Goal: Transaction & Acquisition: Obtain resource

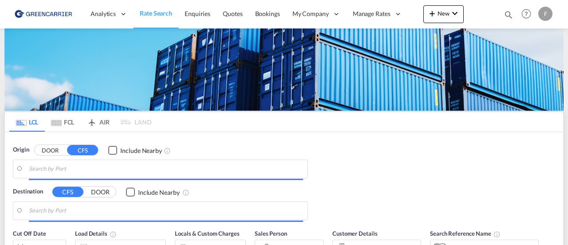
type input "[GEOGRAPHIC_DATA] ([GEOGRAPHIC_DATA]), [GEOGRAPHIC_DATA]"
type input "Santos, BRSSZ"
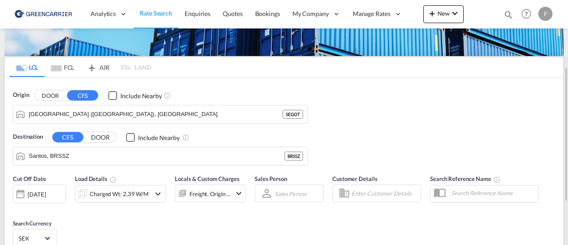
scroll to position [78, 0]
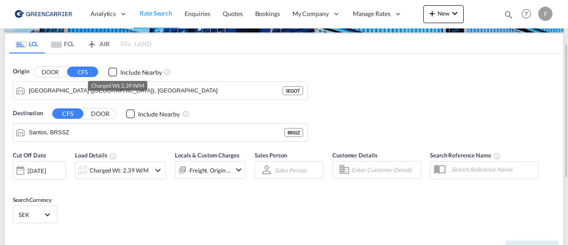
click at [125, 170] on div "Charged Wt: 2,39 W/M" at bounding box center [119, 170] width 59 height 12
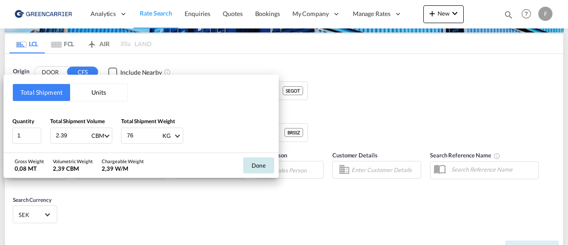
click at [269, 165] on button "Done" at bounding box center [258, 165] width 31 height 16
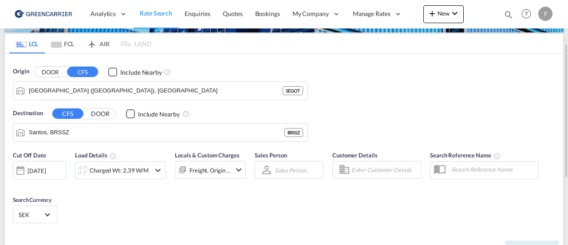
click at [360, 163] on input "Enter Customer Details" at bounding box center [385, 169] width 67 height 13
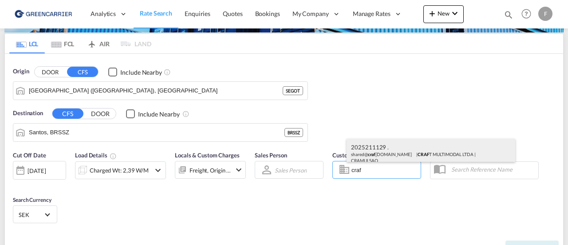
click at [367, 156] on div "2025211129 . shared@ craf [DOMAIN_NAME] | CRAF T MULTIMODAL LTDA | CRAMULSAO" at bounding box center [431, 153] width 169 height 29
type input "CRAFT MULTIMODAL LTDA, 2025211129 ., [EMAIL_ADDRESS][DOMAIN_NAME]"
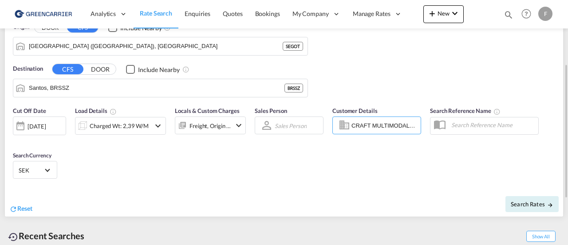
scroll to position [124, 0]
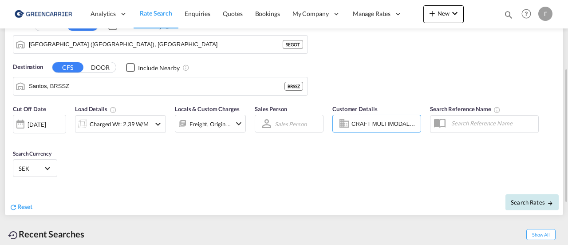
click at [527, 200] on span "Search Rates" at bounding box center [532, 201] width 43 height 7
type input "SEGOT to BRSSZ / [DATE]"
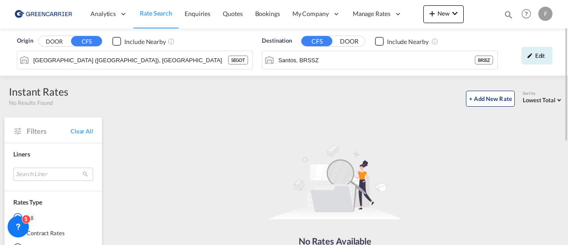
click at [549, 12] on div "F" at bounding box center [546, 14] width 14 height 14
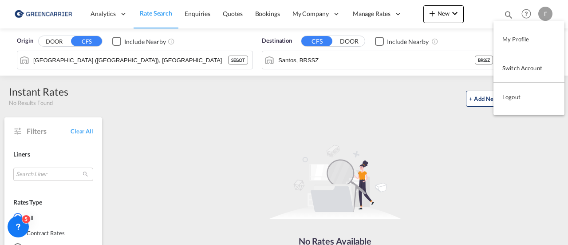
click at [278, 98] on md-backdrop at bounding box center [284, 122] width 568 height 245
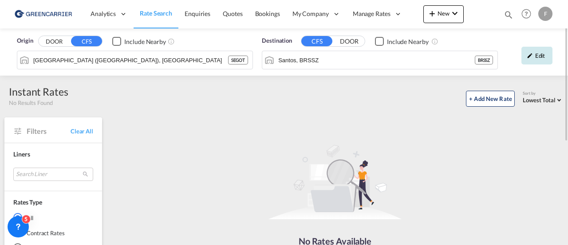
click at [531, 52] on md-icon "icon-pencil" at bounding box center [530, 55] width 6 height 6
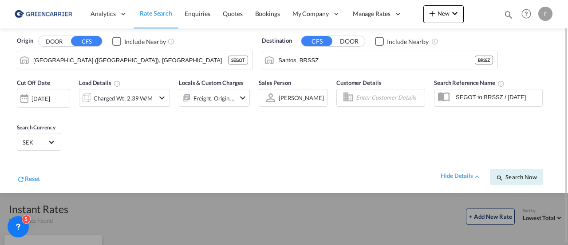
click at [370, 101] on input "Enter Customer Details" at bounding box center [389, 97] width 66 height 13
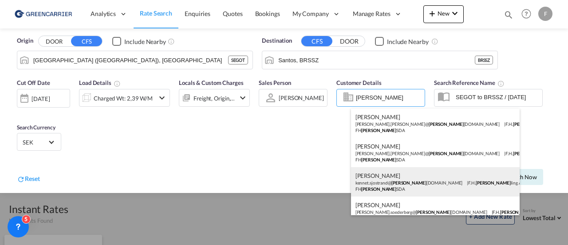
click at [428, 186] on div "[PERSON_NAME] kennet.sjostrand@ [PERSON_NAME][DOMAIN_NAME] | F.H. [PERSON_NAME]…" at bounding box center [435, 181] width 169 height 29
type input "[PERSON_NAME] AB, [PERSON_NAME], [EMAIL_ADDRESS][PERSON_NAME][DOMAIN_NAME]"
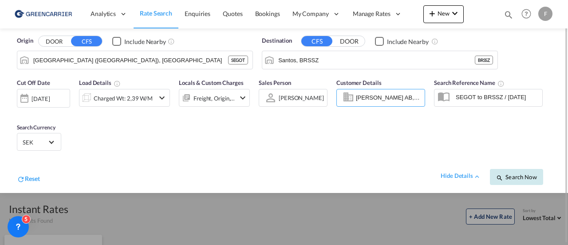
click at [510, 176] on span "Search Now" at bounding box center [516, 176] width 40 height 7
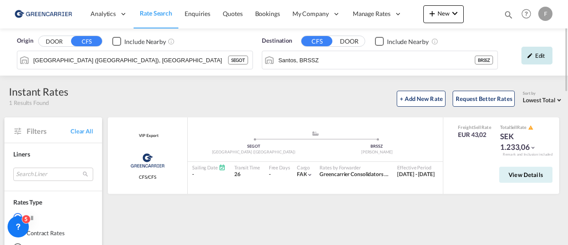
click at [530, 59] on div "Edit" at bounding box center [537, 56] width 31 height 18
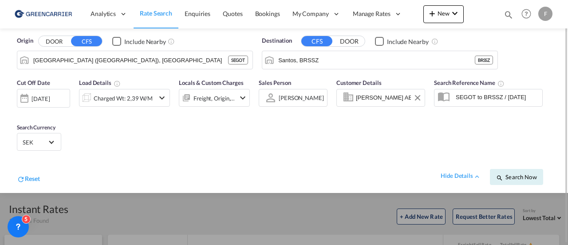
click at [377, 93] on input "[PERSON_NAME] AB, [PERSON_NAME], [EMAIL_ADDRESS][PERSON_NAME][DOMAIN_NAME]" at bounding box center [389, 97] width 66 height 13
click at [419, 95] on button "Clear Input" at bounding box center [417, 97] width 13 height 13
click at [396, 98] on input "Enter Customer Details" at bounding box center [389, 97] width 66 height 13
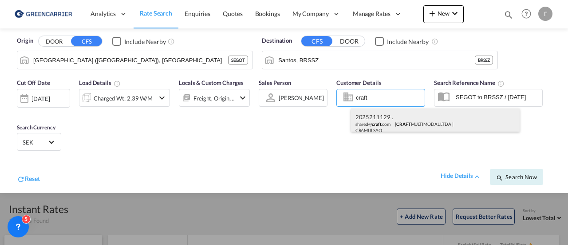
click at [408, 124] on div "2025211129 . shared@ craft .com | CRAFT MULTIMODAL LTDA | CRAMULSAO" at bounding box center [435, 122] width 169 height 29
type input "CRAFT MULTIMODAL LTDA, 2025211129 ., [EMAIL_ADDRESS][DOMAIN_NAME]"
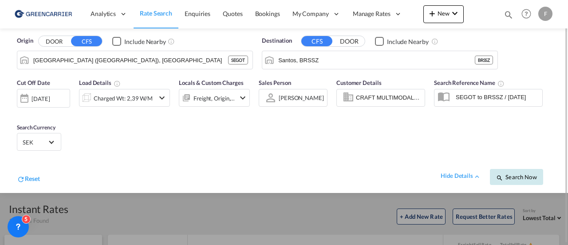
click at [513, 173] on span "Search Now" at bounding box center [516, 176] width 40 height 7
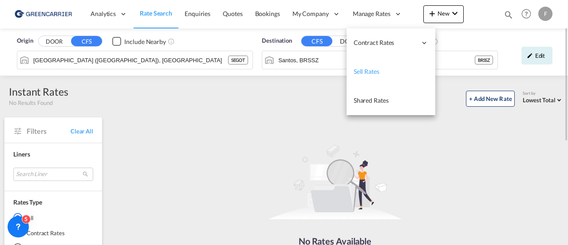
click at [372, 79] on link "Sell Rates" at bounding box center [391, 71] width 89 height 29
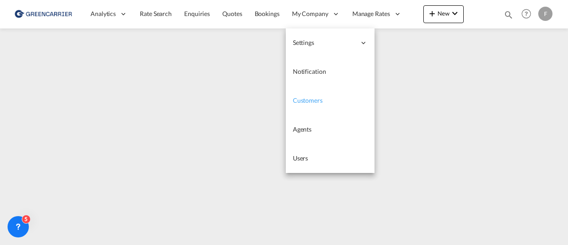
click at [306, 104] on span "Customers" at bounding box center [308, 100] width 30 height 9
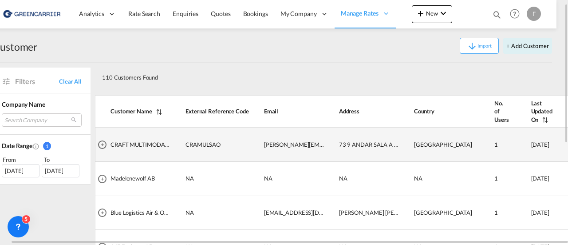
scroll to position [8, 12]
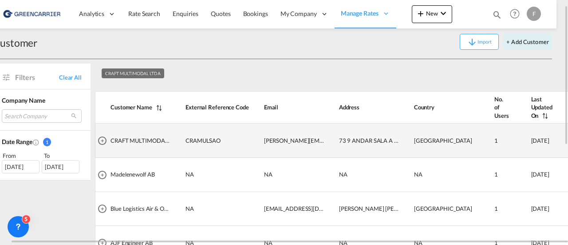
click at [141, 137] on span "CRAFT MULTIMODAL LTDA" at bounding box center [147, 140] width 73 height 7
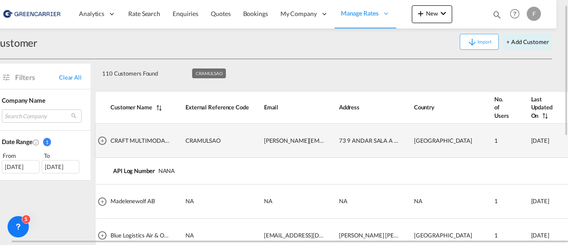
click at [220, 140] on td "CRAMULSAO" at bounding box center [209, 140] width 79 height 34
